Goal: Transaction & Acquisition: Book appointment/travel/reservation

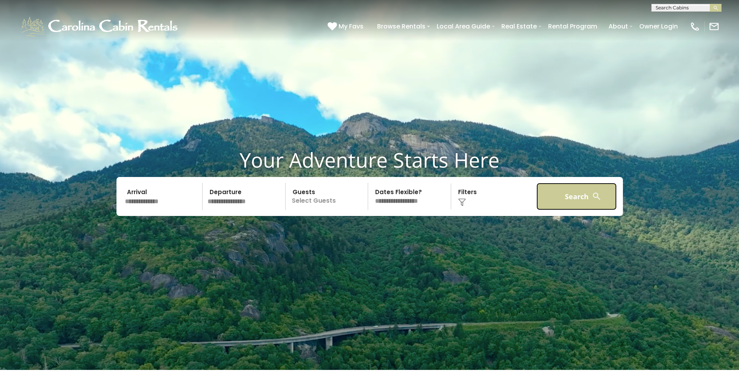
click at [568, 196] on button "Search" at bounding box center [576, 196] width 81 height 27
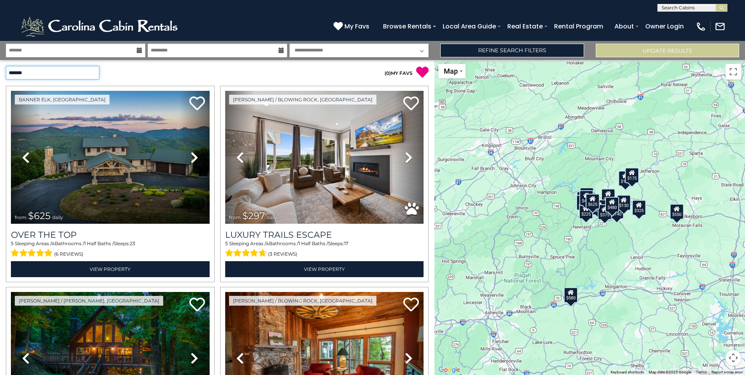
click at [98, 72] on select "**********" at bounding box center [52, 73] width 93 height 14
click at [139, 77] on div "**********" at bounding box center [108, 73] width 217 height 14
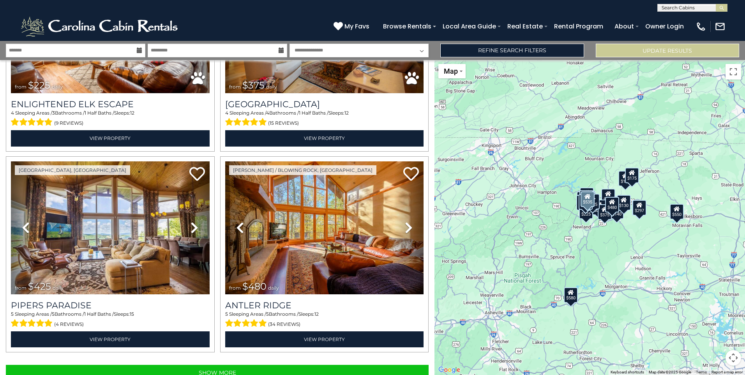
scroll to position [2747, 0]
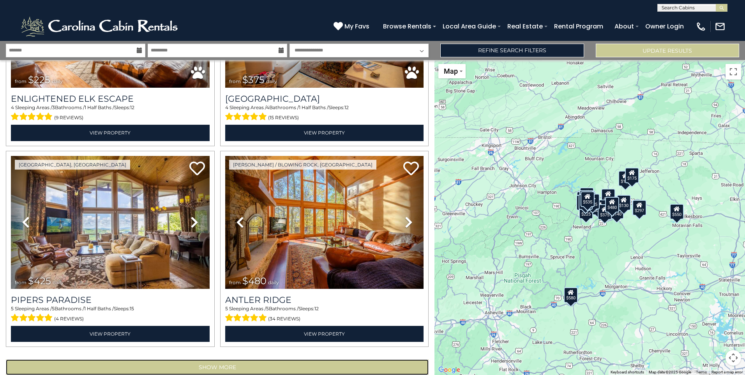
click at [241, 359] on button "Show More" at bounding box center [217, 367] width 422 height 16
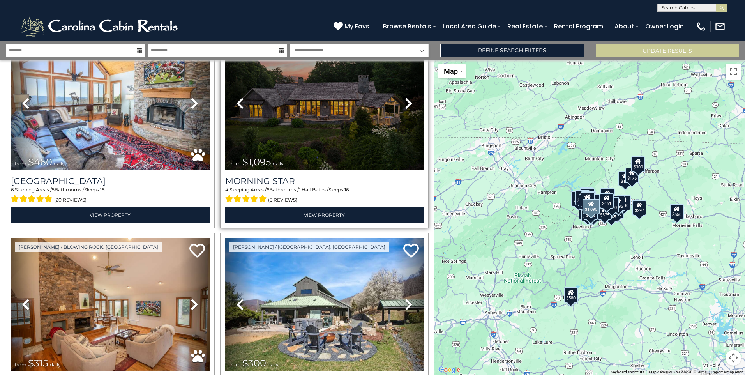
scroll to position [3474, 0]
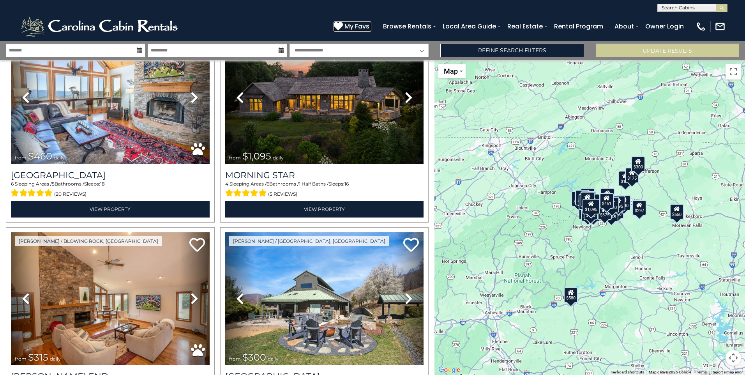
click at [357, 25] on span "My Favs" at bounding box center [356, 26] width 25 height 10
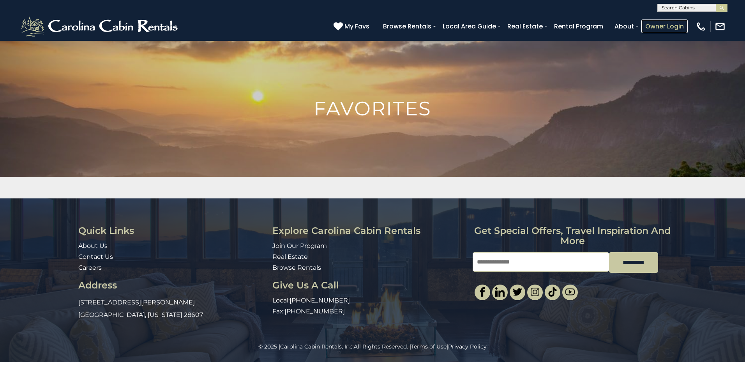
click at [659, 23] on link "Owner Login" at bounding box center [664, 26] width 46 height 14
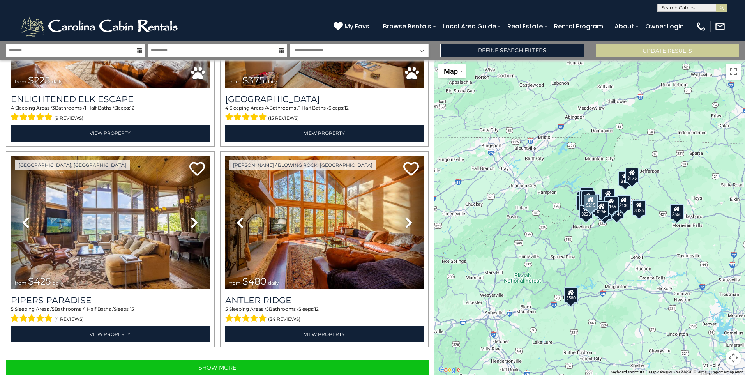
scroll to position [2747, 0]
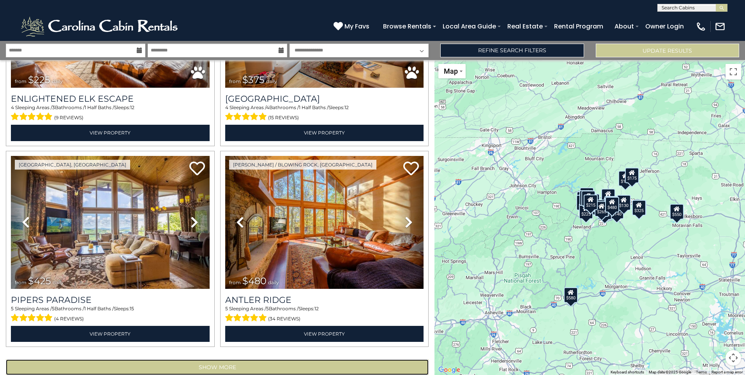
click at [295, 359] on button "Show More" at bounding box center [217, 367] width 422 height 16
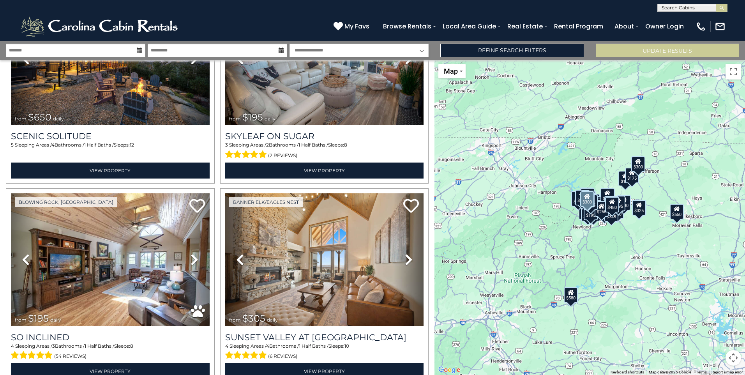
scroll to position [5740, 0]
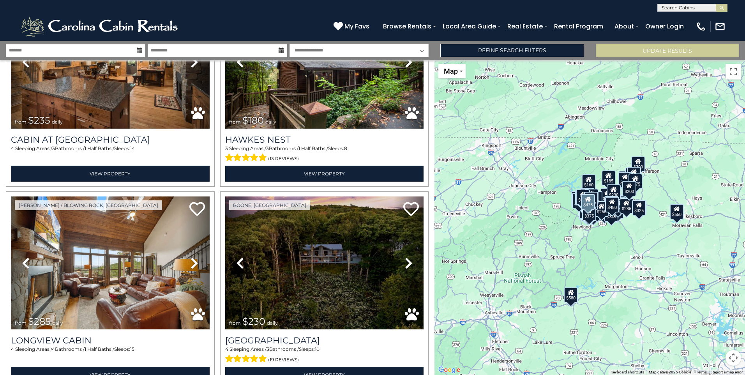
scroll to position [8733, 0]
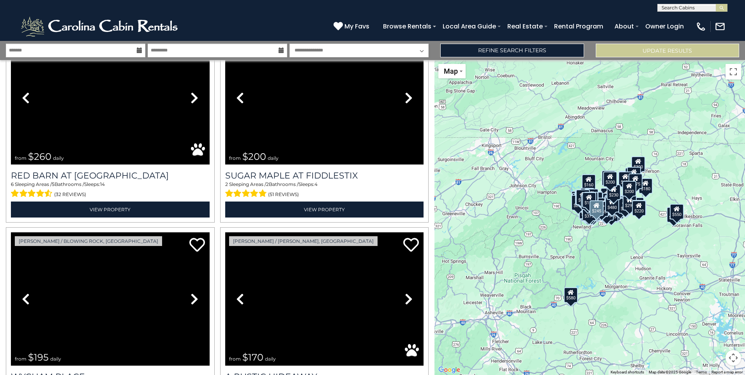
scroll to position [11725, 0]
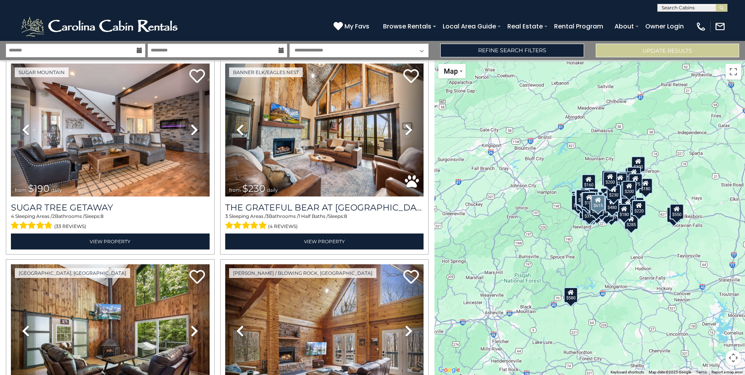
scroll to position [14100, 0]
